Goal: Transaction & Acquisition: Purchase product/service

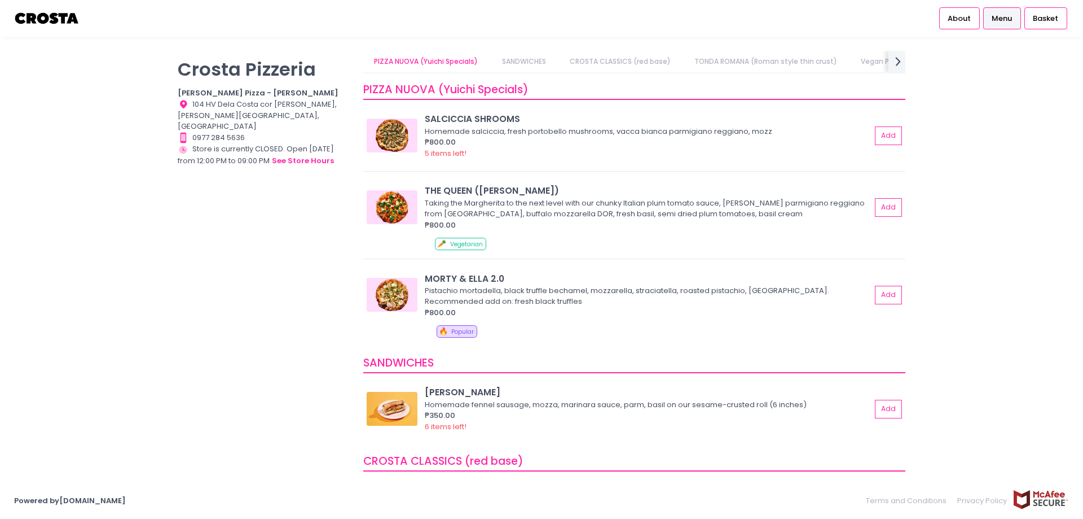
click at [321, 235] on div "[PERSON_NAME] Pizzeria [PERSON_NAME] Pizza - [PERSON_NAME] Location Created wit…" at bounding box center [264, 254] width 186 height 406
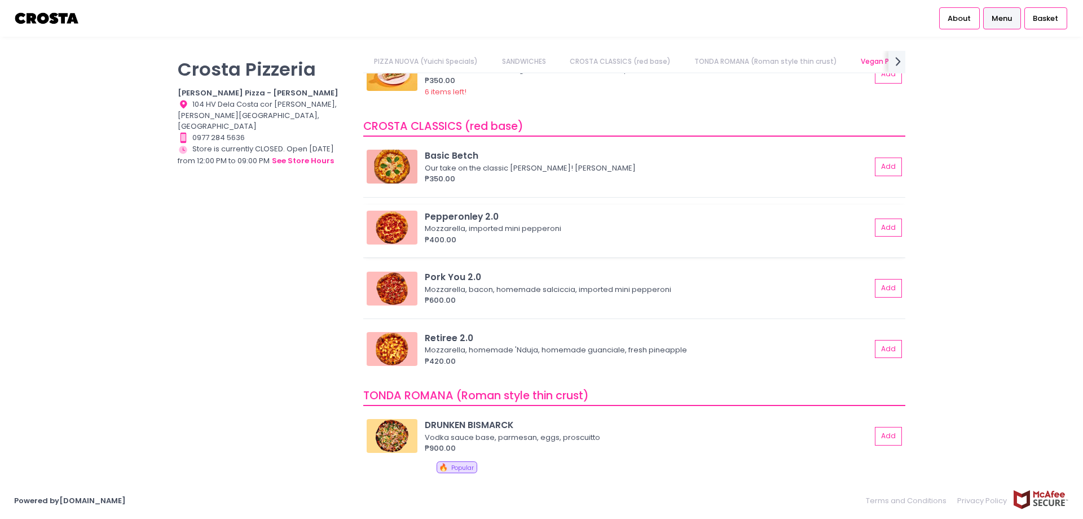
scroll to position [0, 19]
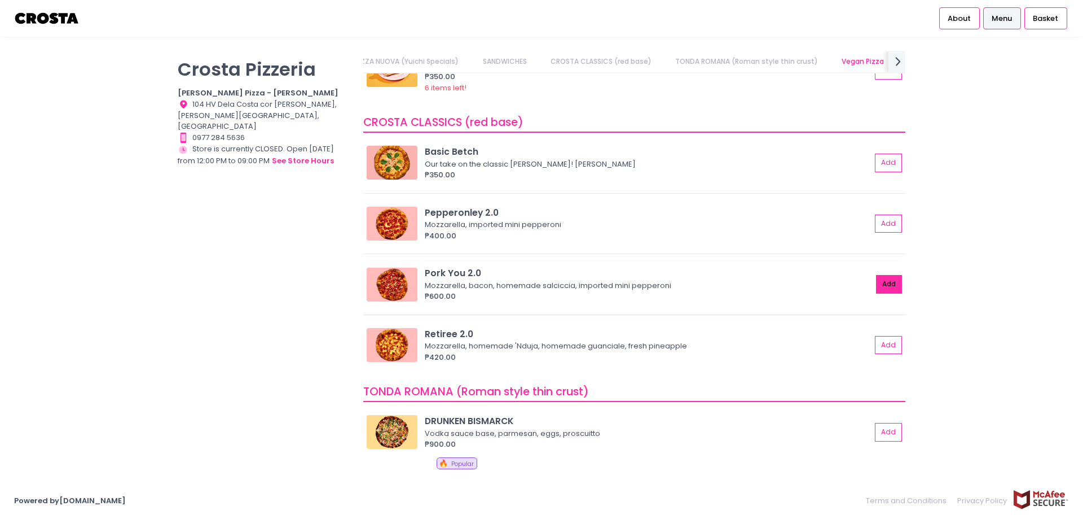
click at [886, 284] on button "Add" at bounding box center [889, 284] width 26 height 19
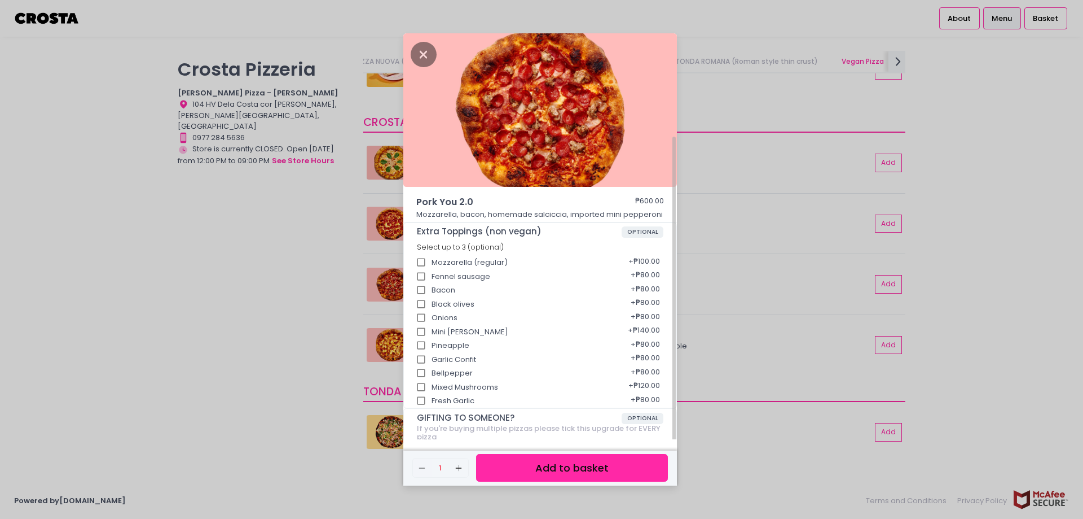
scroll to position [85, 0]
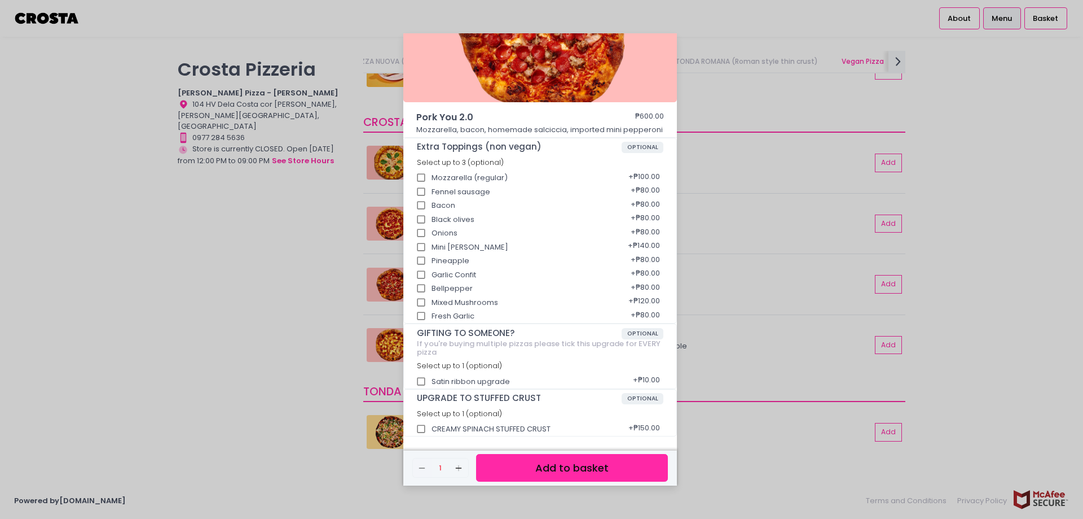
click at [543, 467] on button "Add to basket" at bounding box center [572, 468] width 192 height 28
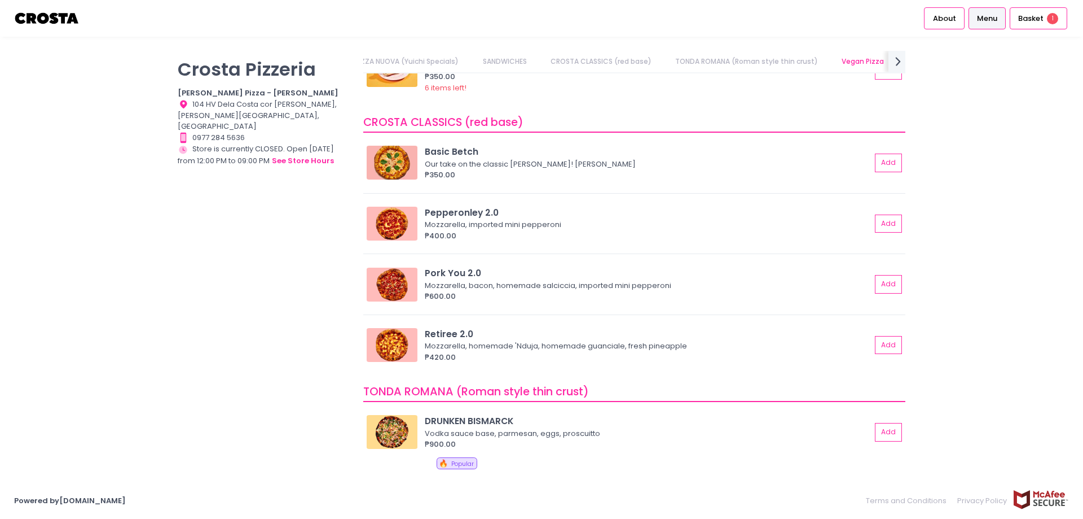
click at [321, 361] on div "[PERSON_NAME] Pizzeria [PERSON_NAME] Pizza - [PERSON_NAME] Location Created wit…" at bounding box center [264, 254] width 186 height 406
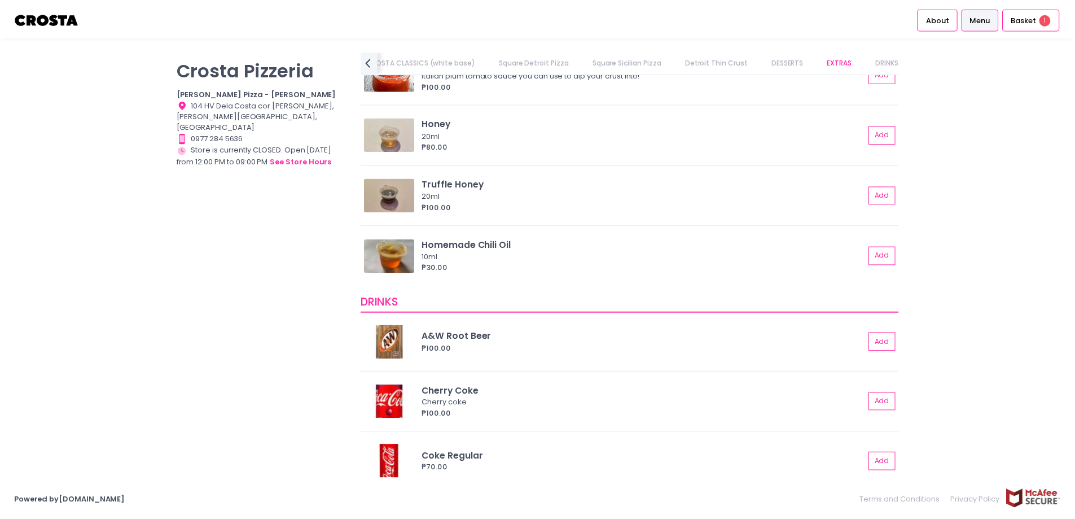
scroll to position [2144, 0]
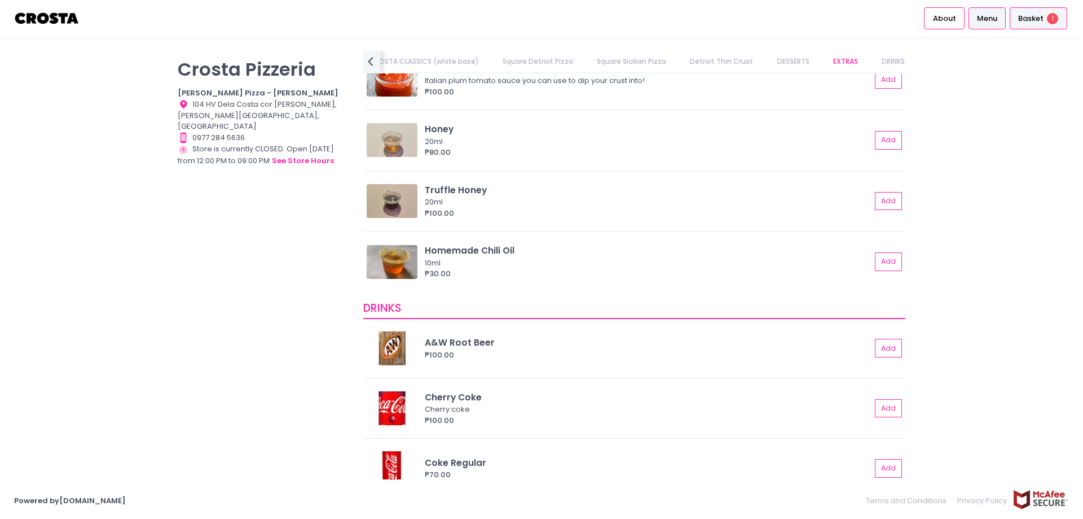
click at [1037, 22] on span "Basket" at bounding box center [1031, 18] width 25 height 11
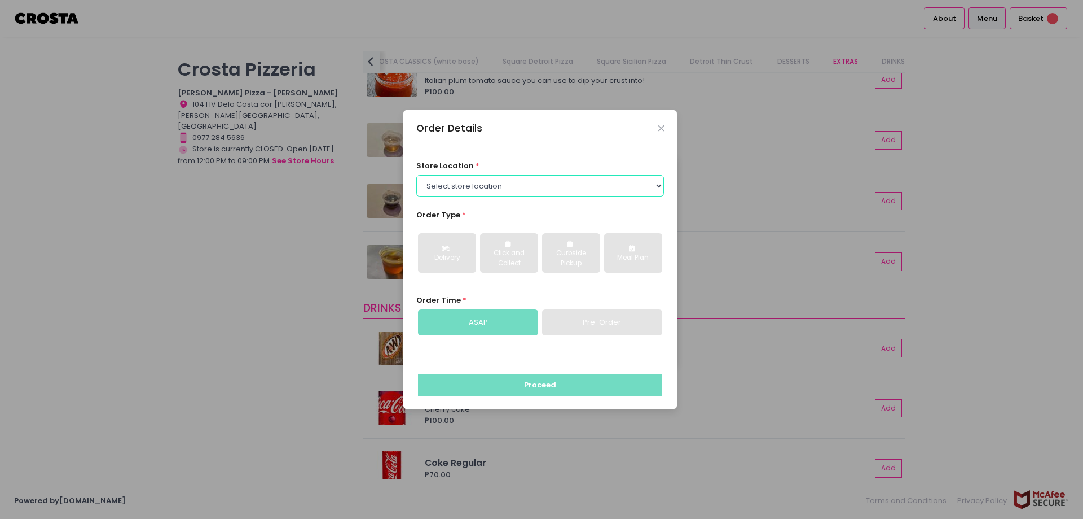
click at [611, 184] on select "Select store location [PERSON_NAME] Pizza - [PERSON_NAME] Pizza - [GEOGRAPHIC_D…" at bounding box center [540, 185] width 248 height 21
select select "5fabb2e53664a8677beaeb89"
click at [416, 175] on select "Select store location [PERSON_NAME] Pizza - [PERSON_NAME] Pizza - [GEOGRAPHIC_D…" at bounding box center [540, 185] width 248 height 21
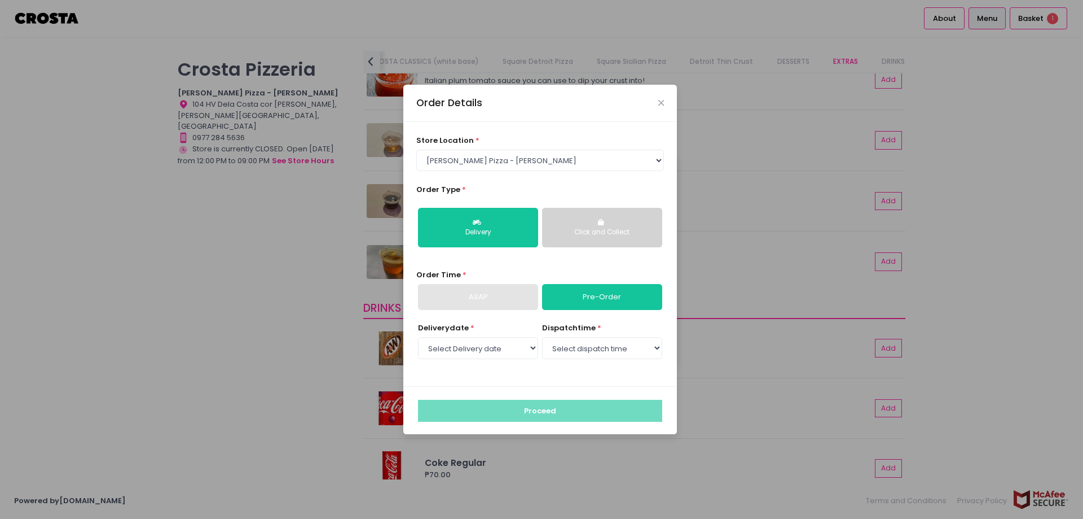
click at [591, 228] on div "Click and Collect" at bounding box center [602, 232] width 104 height 10
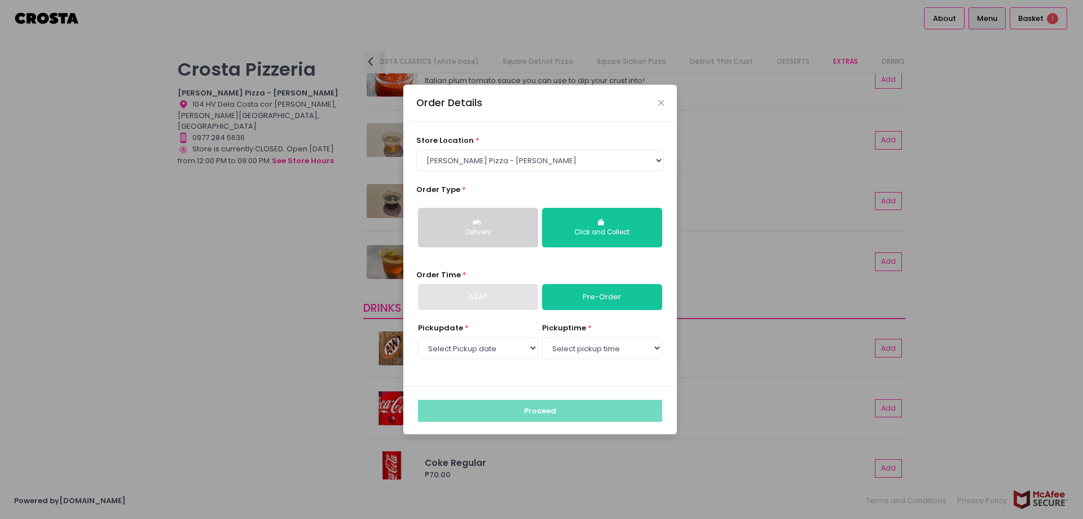
click at [497, 226] on button "Delivery" at bounding box center [478, 228] width 120 height 40
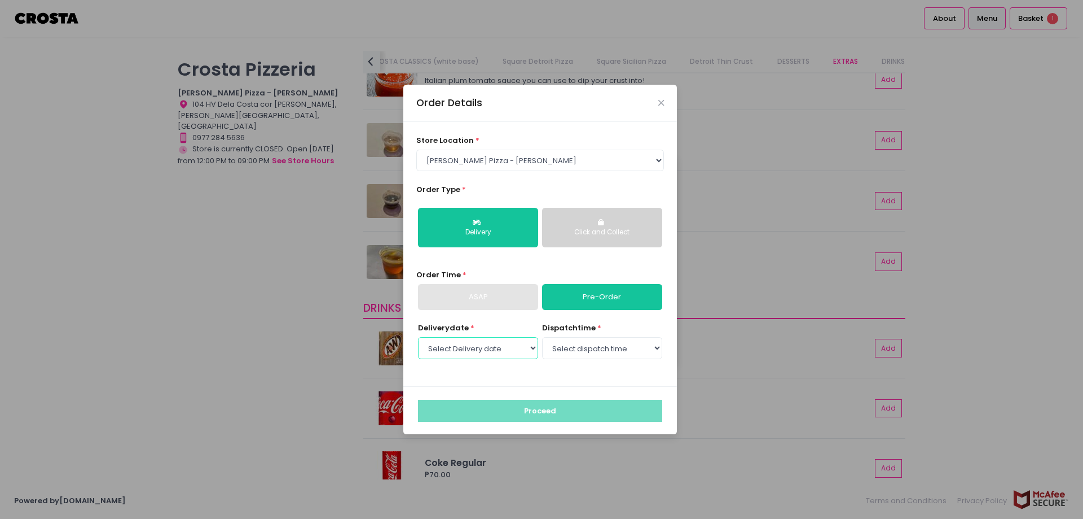
click at [515, 353] on select "Select Delivery date [DATE] [DATE] [DATE] [DATE] [DATE] [DATE]" at bounding box center [478, 347] width 120 height 21
select select "[DATE]"
click at [418, 337] on select "Select Delivery date [DATE] [DATE] [DATE] [DATE] [DATE] [DATE]" at bounding box center [478, 347] width 120 height 21
drag, startPoint x: 587, startPoint y: 361, endPoint x: 608, endPoint y: 351, distance: 23.2
click at [608, 351] on select "Select dispatch time 12:00 PM - 12:30 PM 12:30 PM - 01:00 PM 01:00 PM - 01:30 P…" at bounding box center [602, 347] width 120 height 21
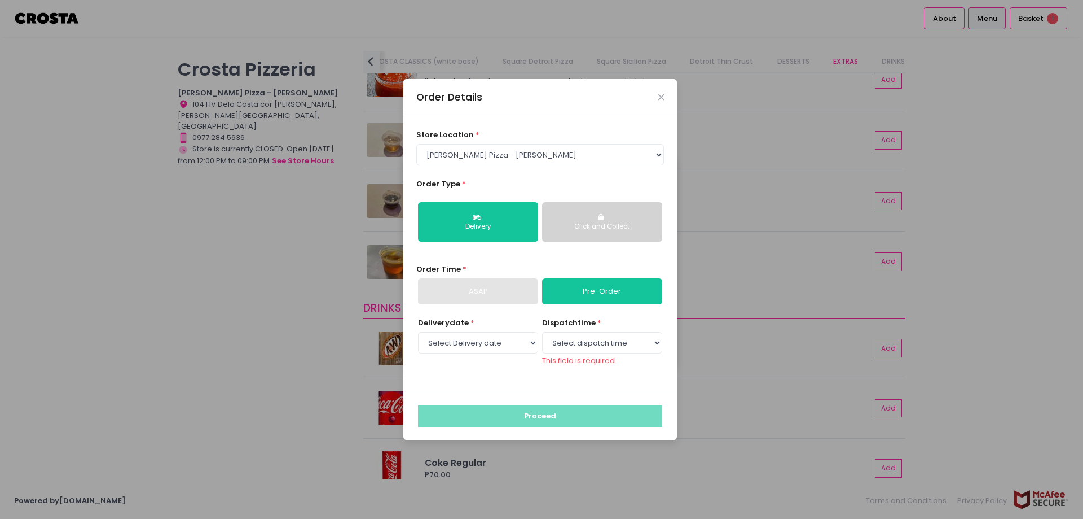
drag, startPoint x: 572, startPoint y: 372, endPoint x: 558, endPoint y: 381, distance: 16.7
click at [572, 372] on div "Delivery date * Select Delivery date [DATE] [DATE] [DATE] [DATE] [DATE] [DATE] …" at bounding box center [540, 348] width 248 height 62
click at [546, 389] on div "store location * Select store location [PERSON_NAME] Pizza - [PERSON_NAME] Pizz…" at bounding box center [540, 253] width 274 height 275
click at [598, 345] on select "Select dispatch time 12:00 PM - 12:30 PM 12:30 PM - 01:00 PM 01:00 PM - 01:30 P…" at bounding box center [602, 342] width 120 height 21
select select "17:00"
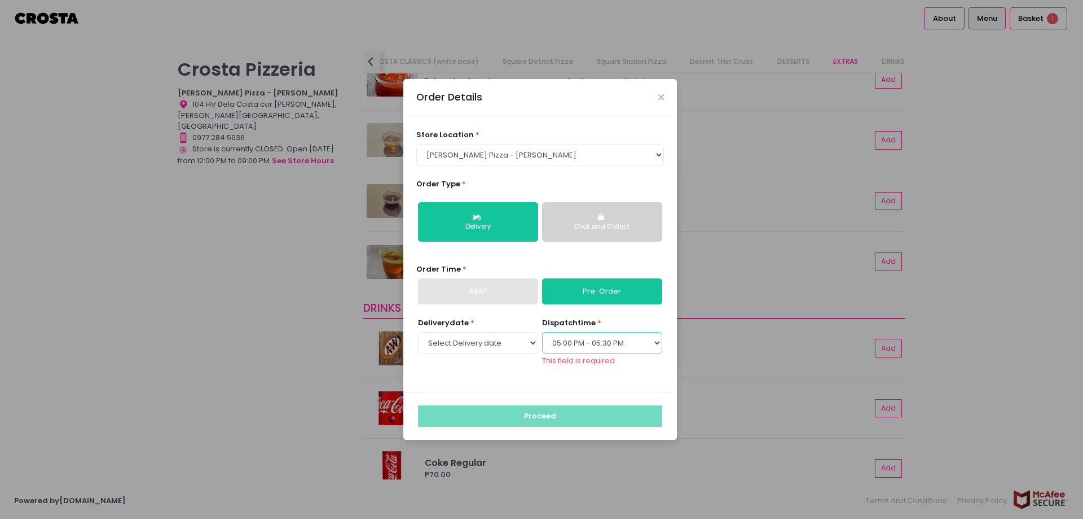
click at [542, 337] on select "Select dispatch time 12:00 PM - 12:30 PM 12:30 PM - 01:00 PM 01:00 PM - 01:30 P…" at bounding box center [602, 342] width 120 height 21
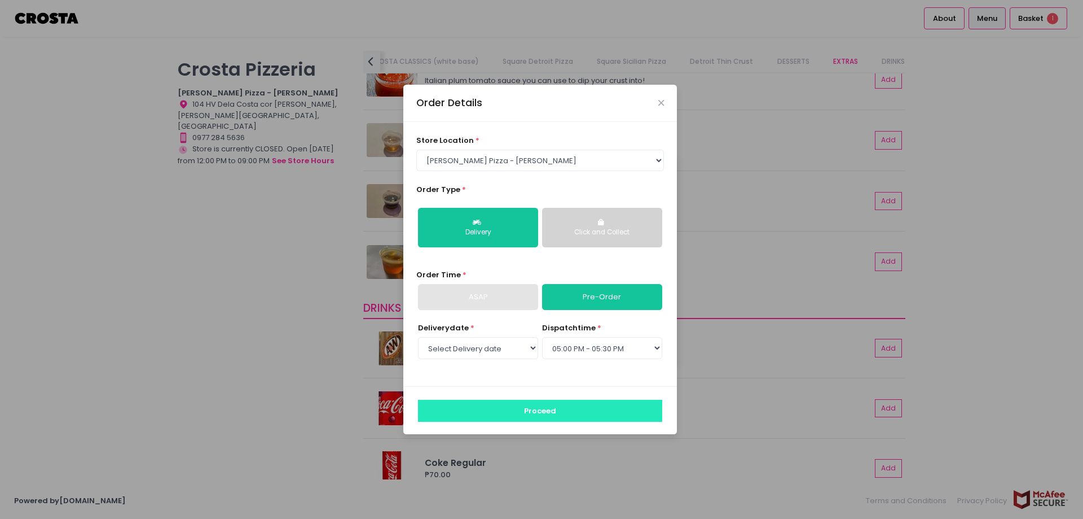
click at [544, 410] on button "Proceed" at bounding box center [540, 410] width 244 height 21
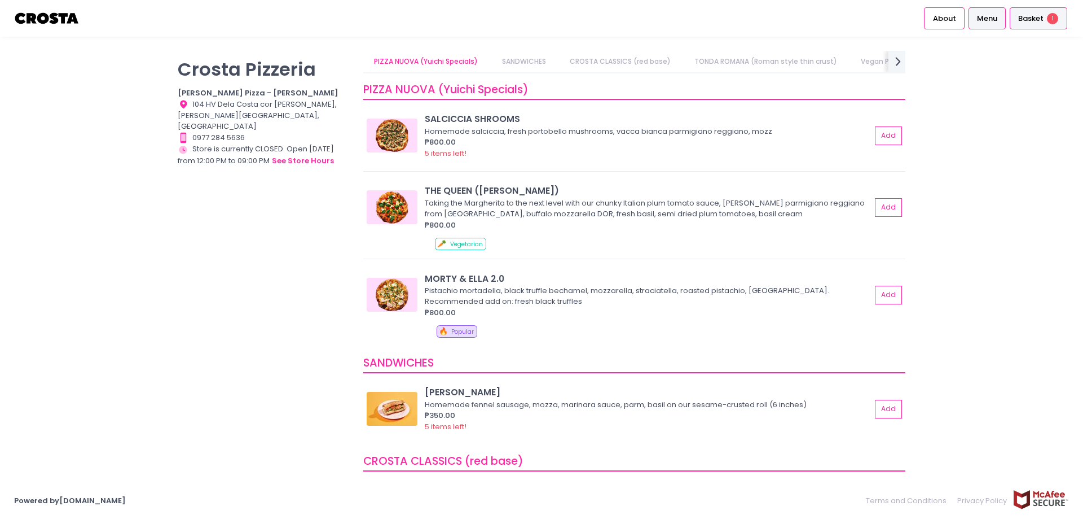
click at [1039, 23] on span "Basket" at bounding box center [1031, 18] width 25 height 11
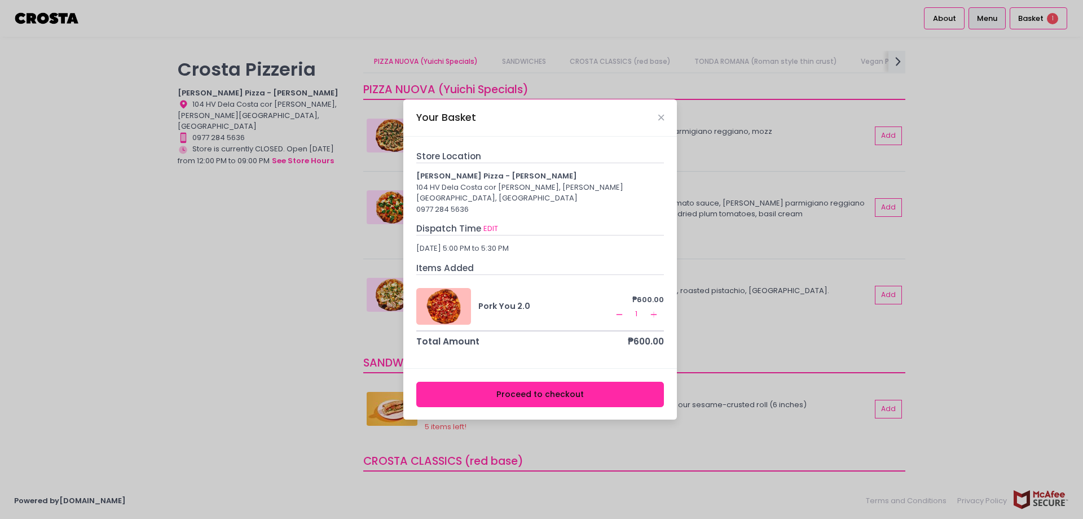
click at [480, 222] on div "Dispatch Time EDIT" at bounding box center [540, 229] width 248 height 14
click at [487, 222] on button "EDIT" at bounding box center [491, 228] width 16 height 12
select select "5fabb2e53664a8677beaeb89"
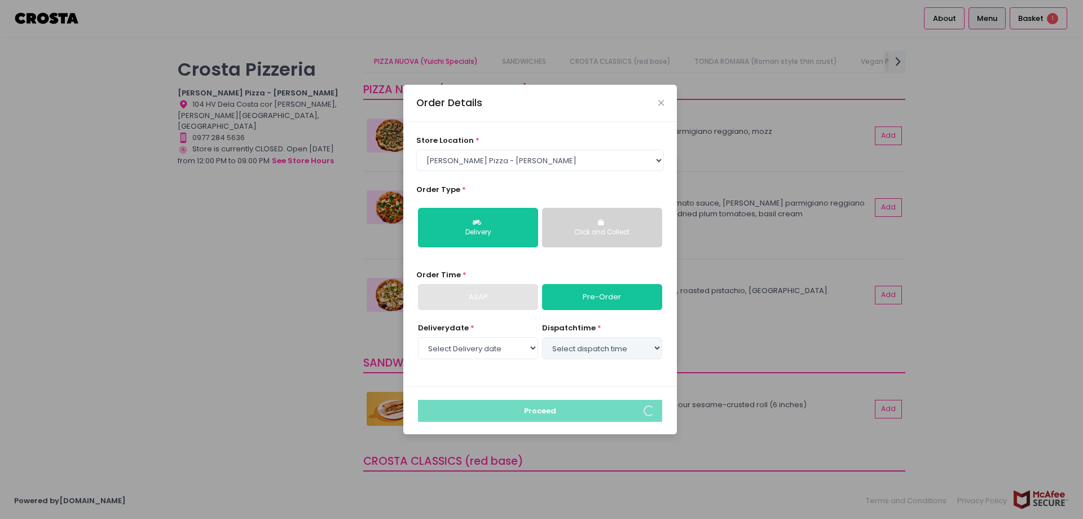
select select "[DATE]"
select select "17:00"
click at [476, 298] on div "ASAP" at bounding box center [478, 297] width 120 height 26
click at [661, 100] on icon "Close" at bounding box center [662, 103] width 6 height 8
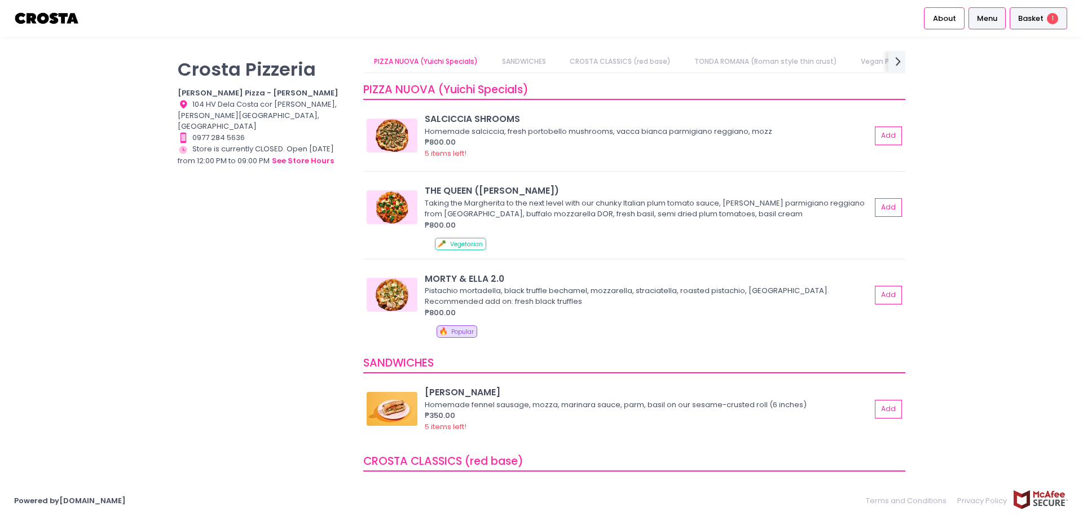
click at [1033, 14] on span "Basket" at bounding box center [1031, 18] width 25 height 11
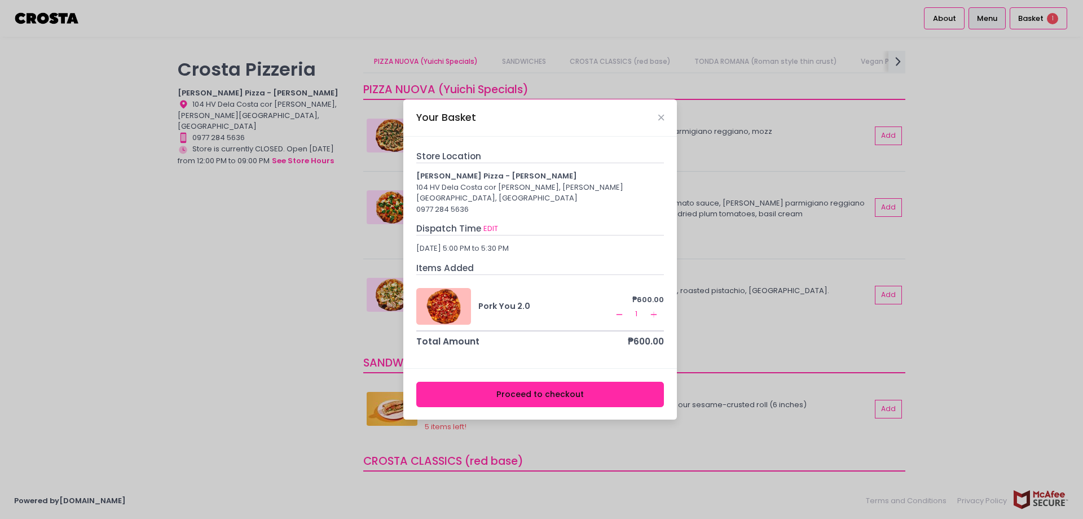
click at [566, 382] on button "Proceed to checkout" at bounding box center [540, 393] width 248 height 25
